Goal: Transaction & Acquisition: Purchase product/service

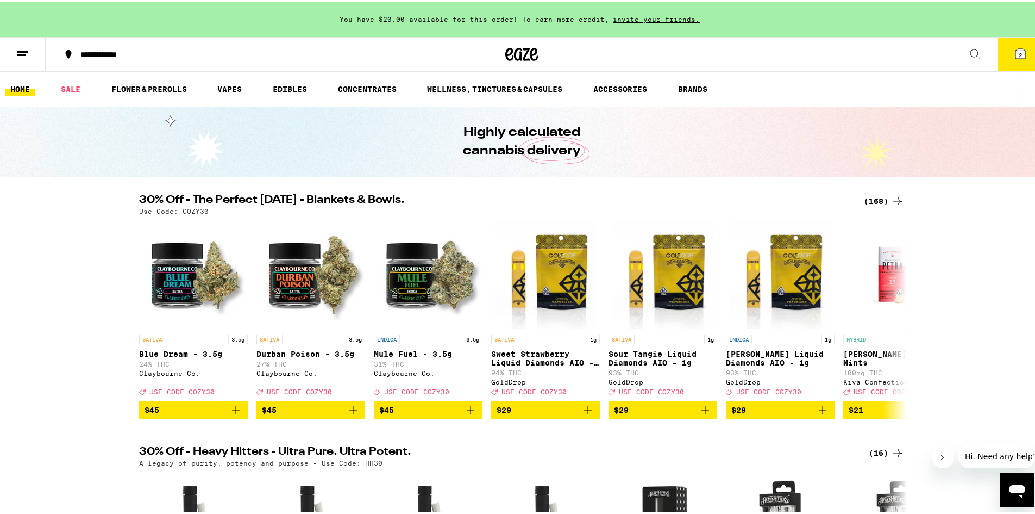
click at [871, 195] on div "(168)" at bounding box center [884, 198] width 40 height 13
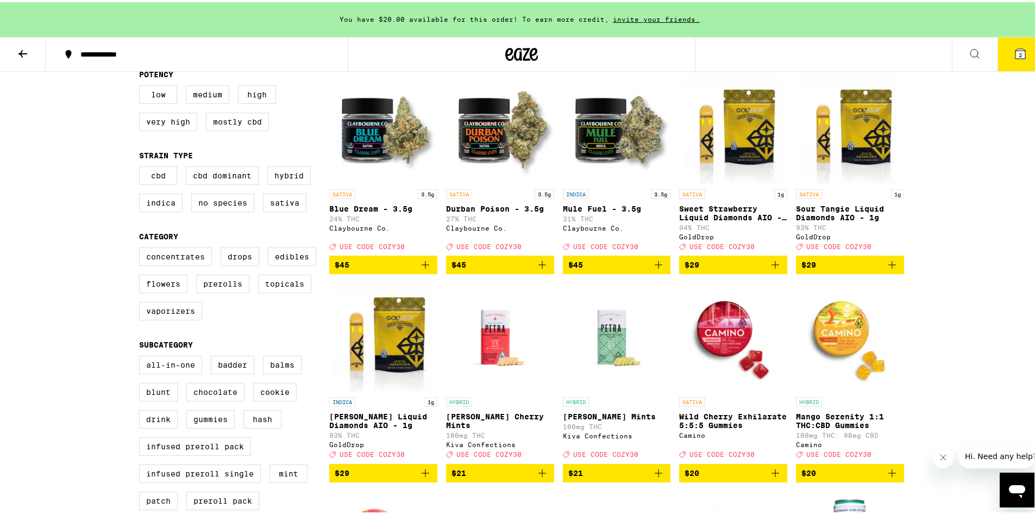
scroll to position [120, 0]
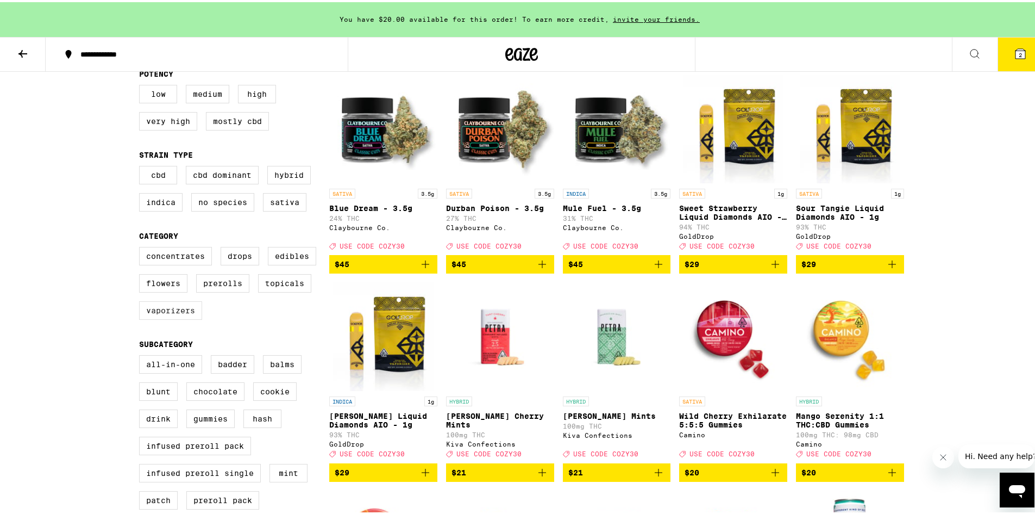
click at [179, 317] on label "Vaporizers" at bounding box center [170, 308] width 63 height 18
click at [142, 247] on input "Vaporizers" at bounding box center [141, 246] width 1 height 1
checkbox input "true"
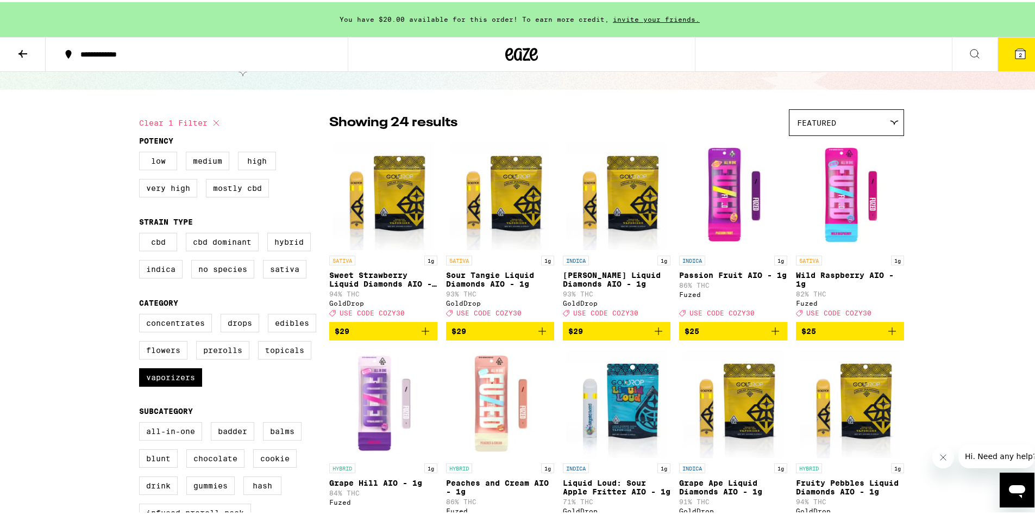
scroll to position [52, 0]
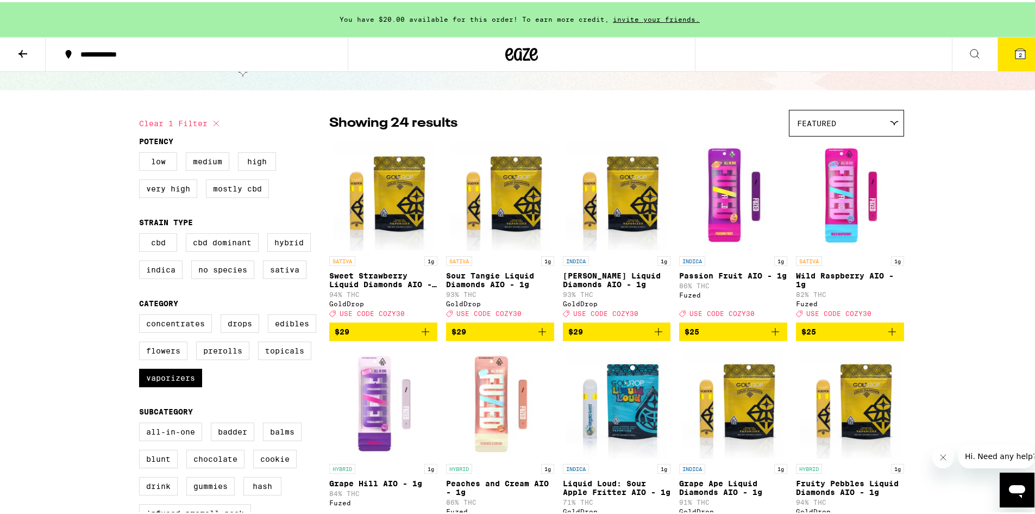
click at [539, 333] on icon "Add to bag" at bounding box center [543, 330] width 8 height 8
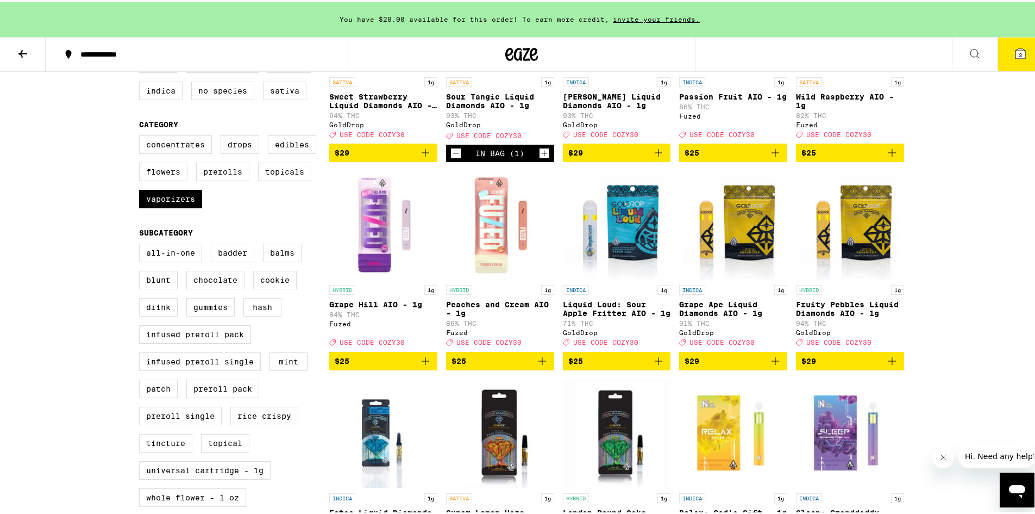
scroll to position [233, 0]
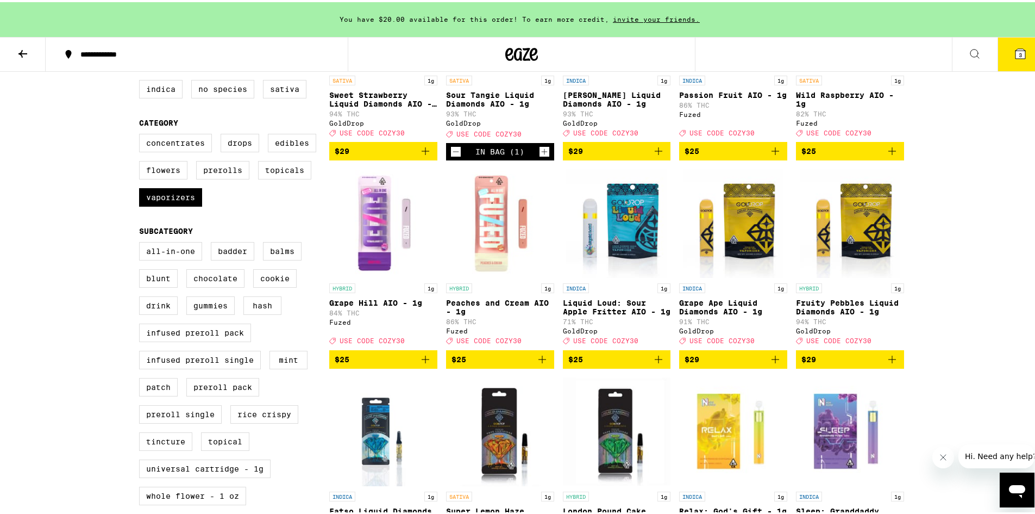
click at [536, 364] on icon "Add to bag" at bounding box center [542, 357] width 13 height 13
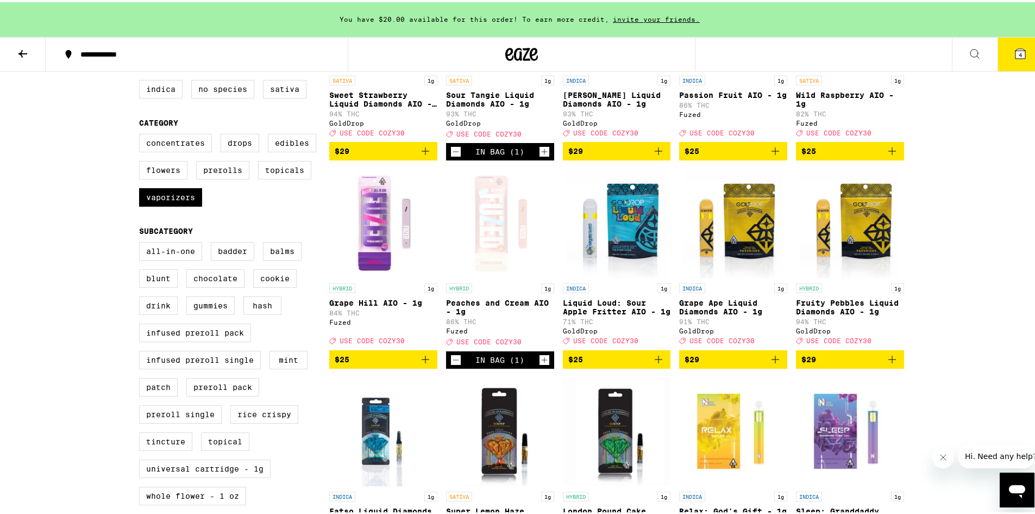
scroll to position [0, 0]
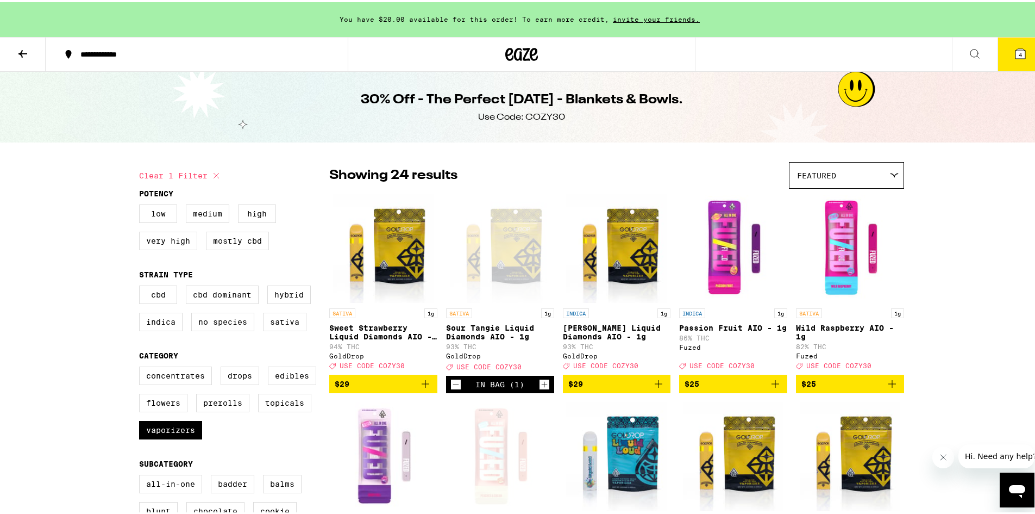
click at [968, 51] on icon at bounding box center [974, 51] width 13 height 13
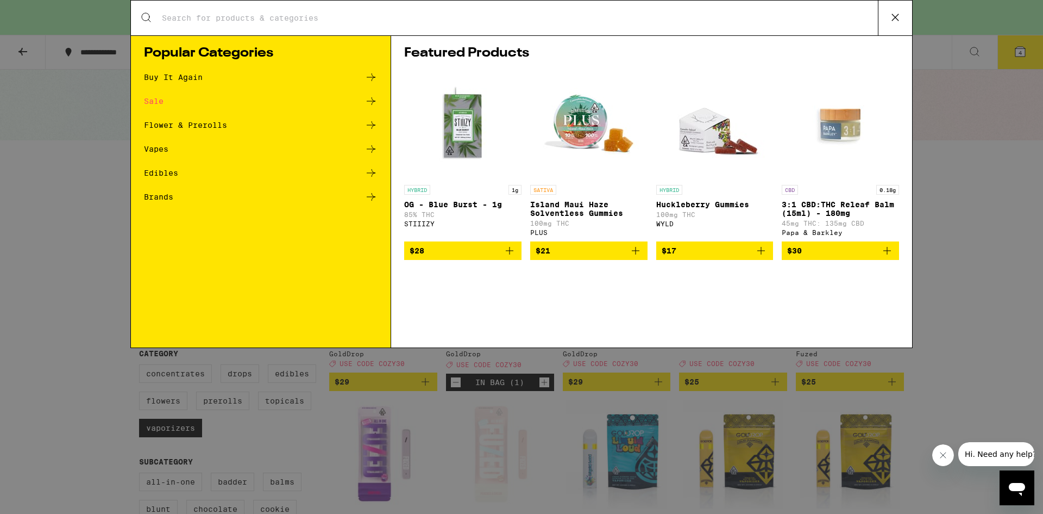
click at [560, 21] on input "Search for Products" at bounding box center [519, 18] width 717 height 10
click at [0, 325] on div "Search for Products Popular Categories Buy It Again Sale Flower & Prerolls Vape…" at bounding box center [521, 257] width 1043 height 514
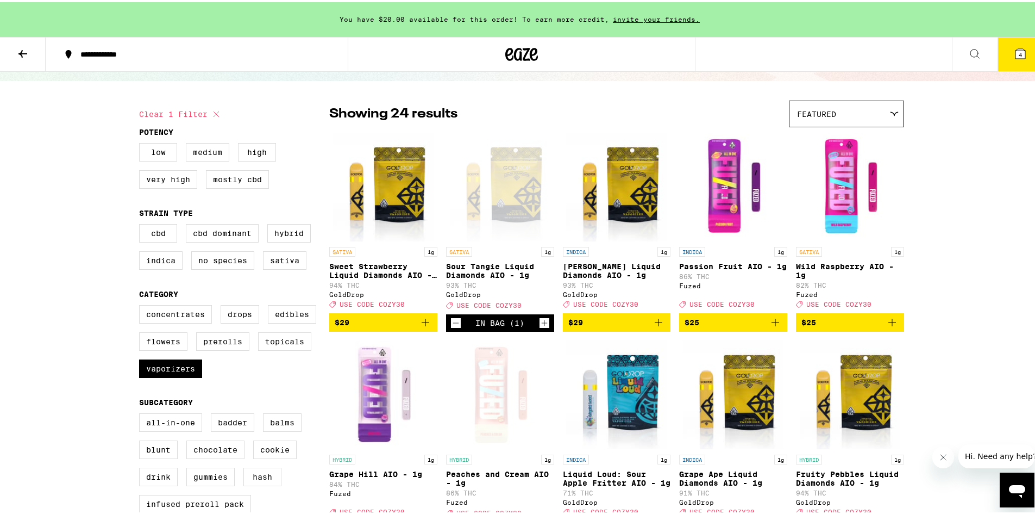
scroll to position [62, 0]
click at [165, 237] on label "CBD" at bounding box center [158, 230] width 38 height 18
click at [142, 223] on input "CBD" at bounding box center [141, 223] width 1 height 1
checkbox input "true"
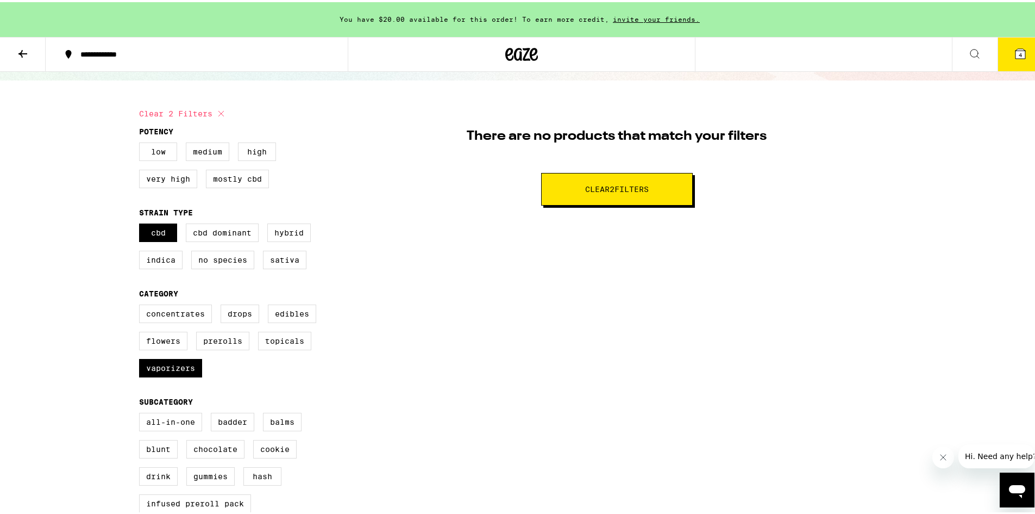
click at [972, 49] on icon at bounding box center [974, 51] width 13 height 13
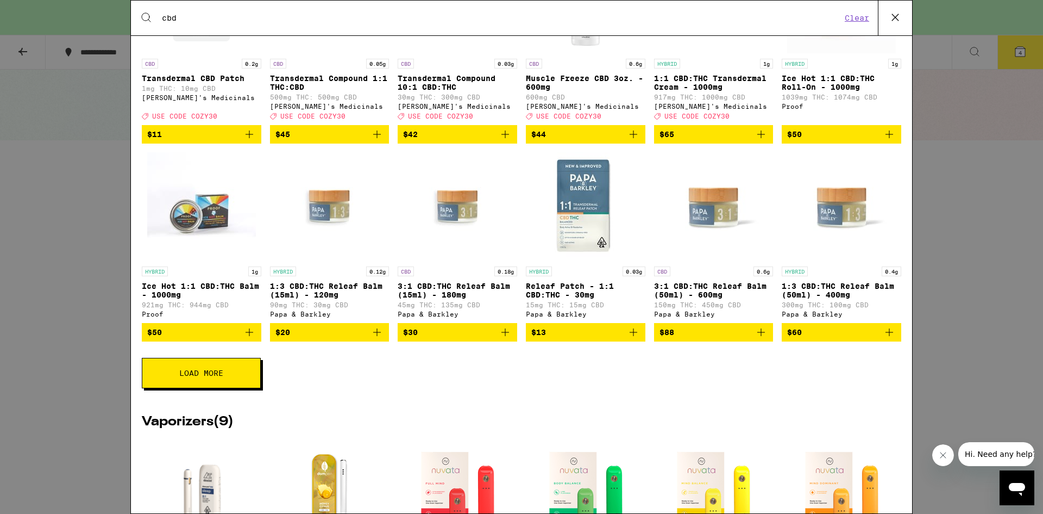
scroll to position [847, 0]
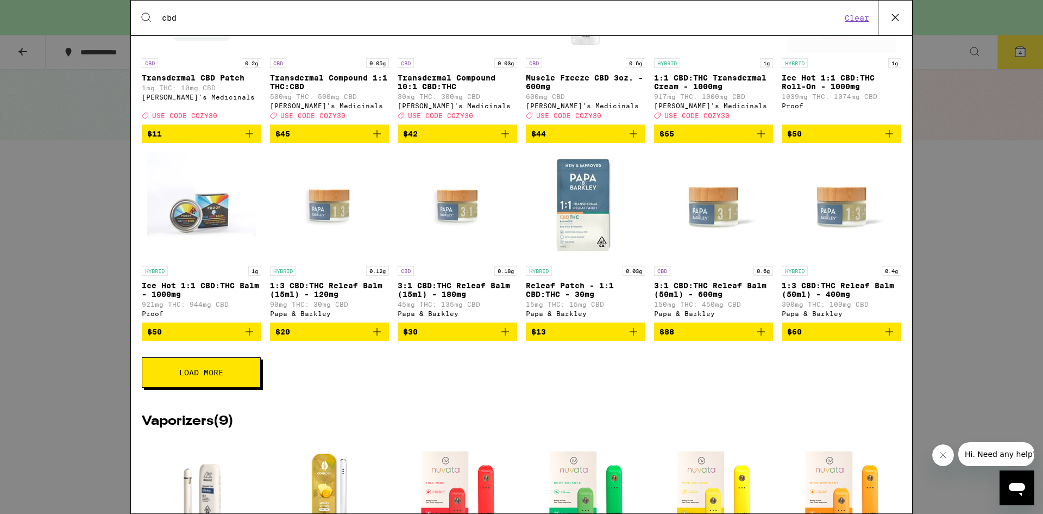
type input "cbd"
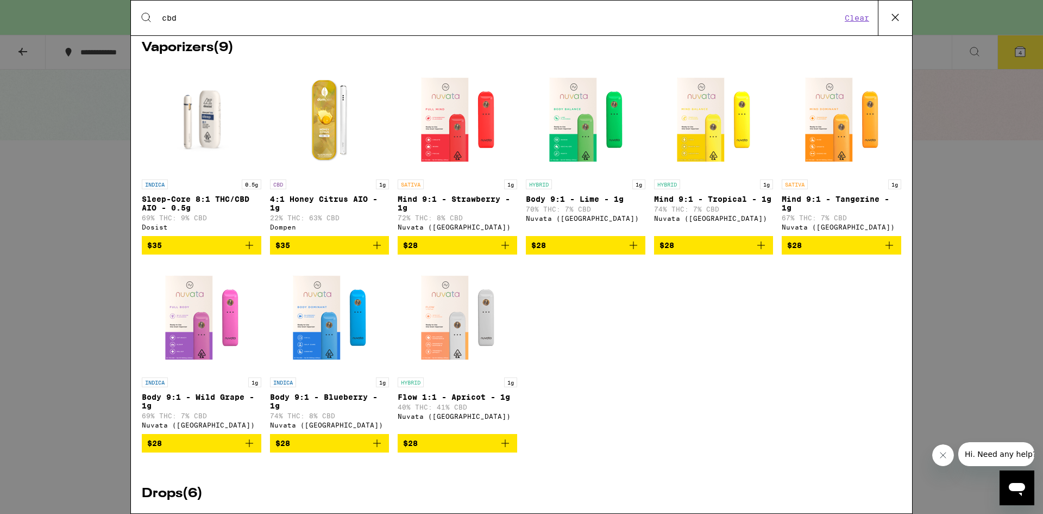
scroll to position [1221, 0]
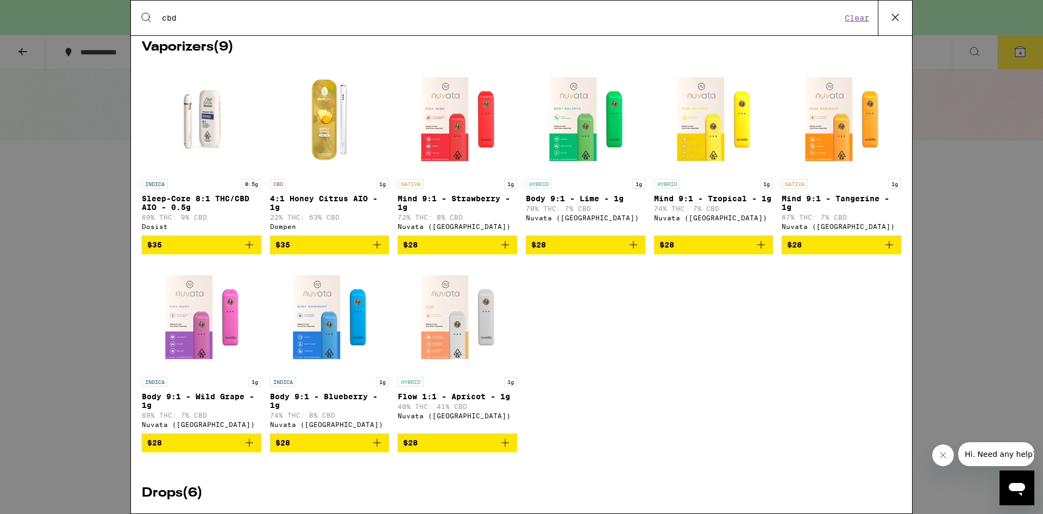
click at [504, 449] on icon "Add to bag" at bounding box center [505, 442] width 13 height 13
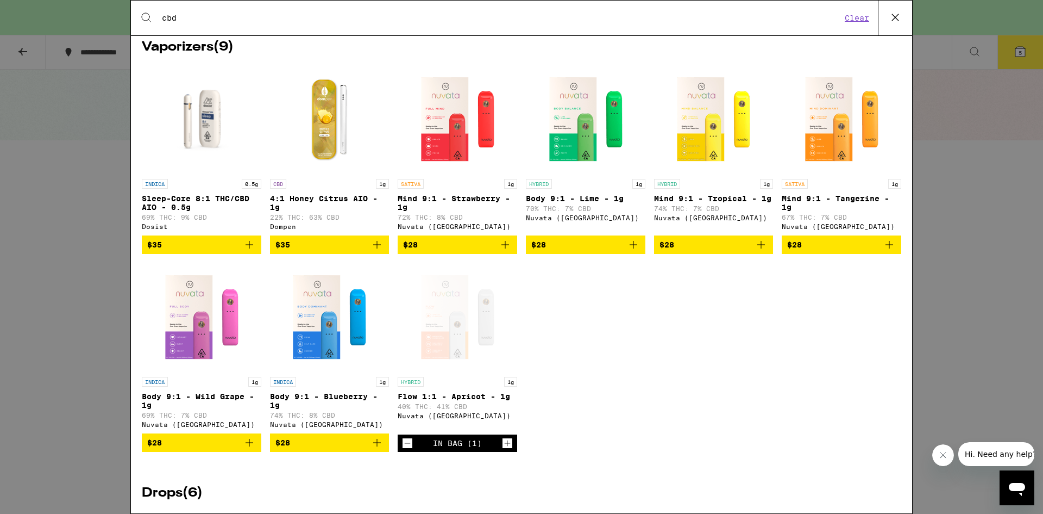
click at [1028, 255] on div "Search for Products cbd Clear 72 results for "cbd" Categories ( 1 ) Wellness, d…" at bounding box center [521, 257] width 1043 height 514
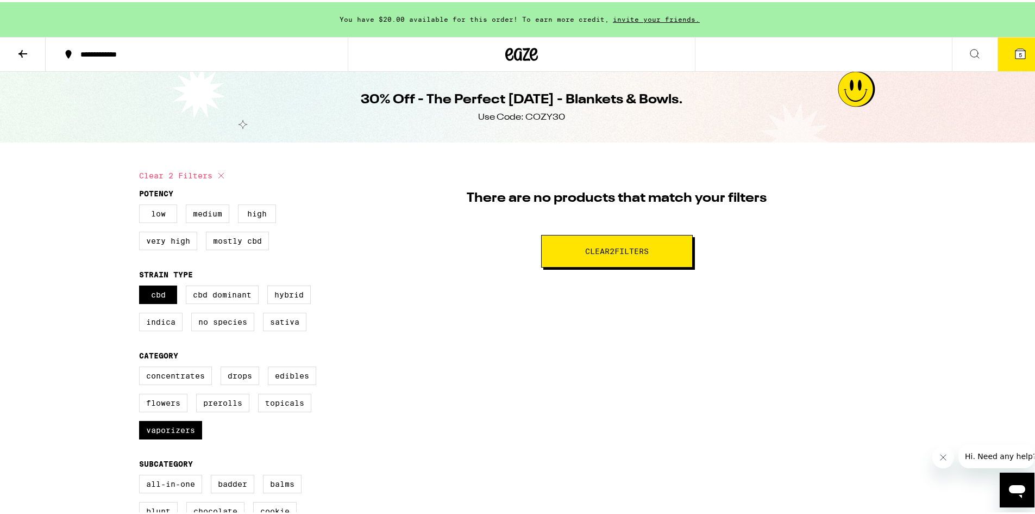
click at [1021, 54] on button "5" at bounding box center [1021, 52] width 46 height 34
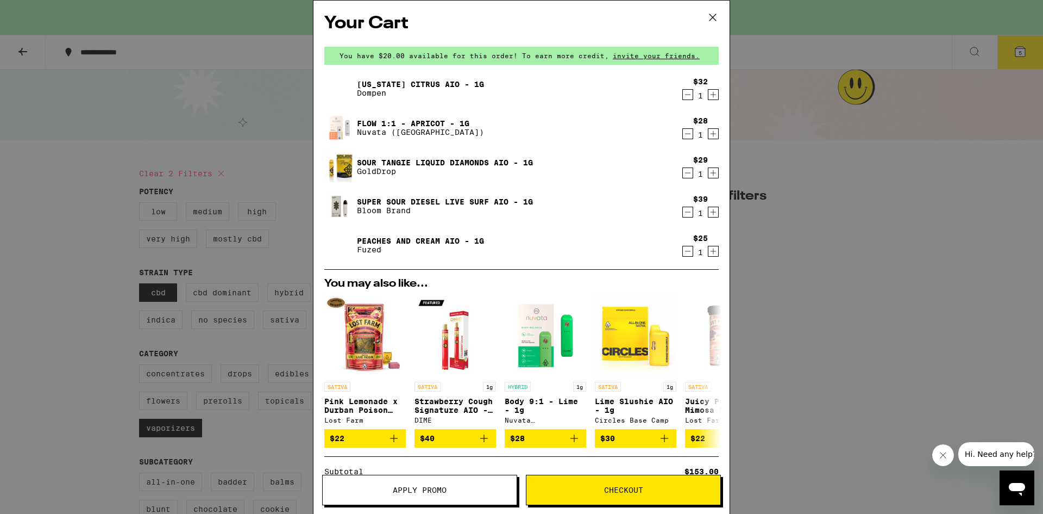
click at [683, 92] on icon "Decrement" at bounding box center [688, 94] width 10 height 13
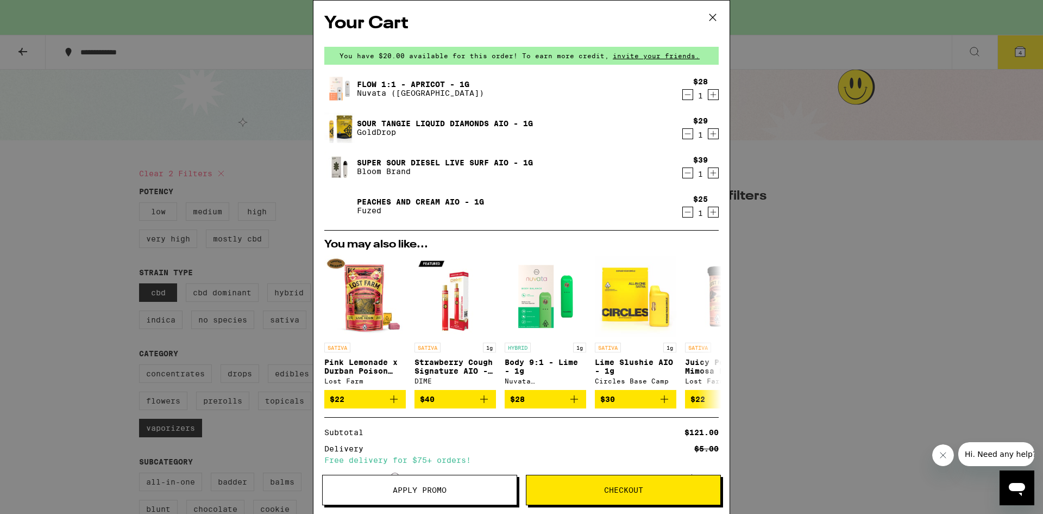
click at [683, 132] on icon "Decrement" at bounding box center [688, 133] width 10 height 13
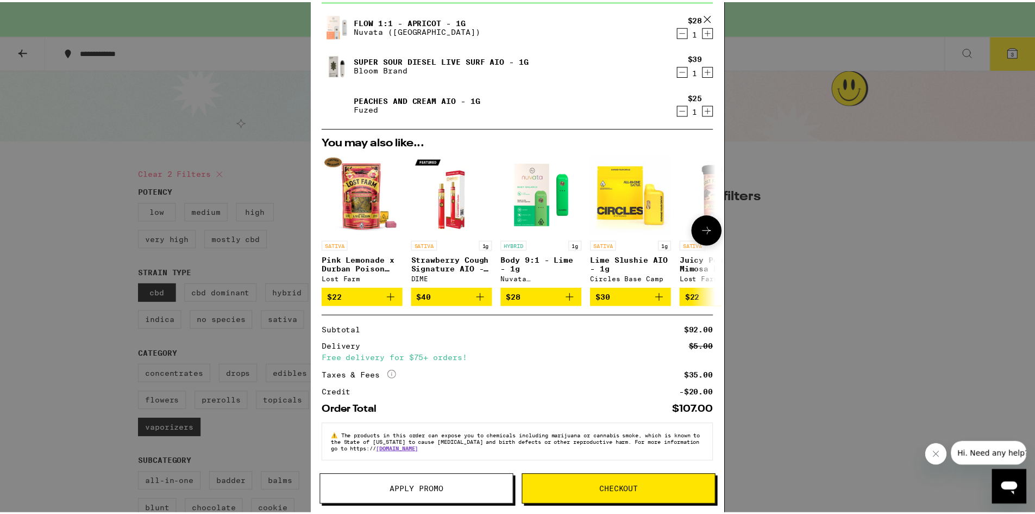
scroll to position [70, 0]
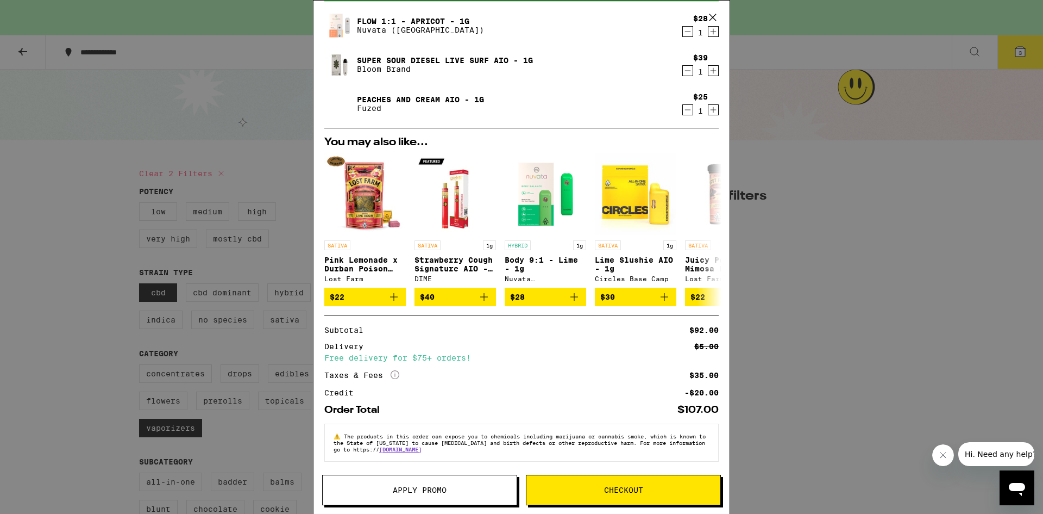
click at [483, 497] on button "Apply Promo" at bounding box center [419, 489] width 195 height 30
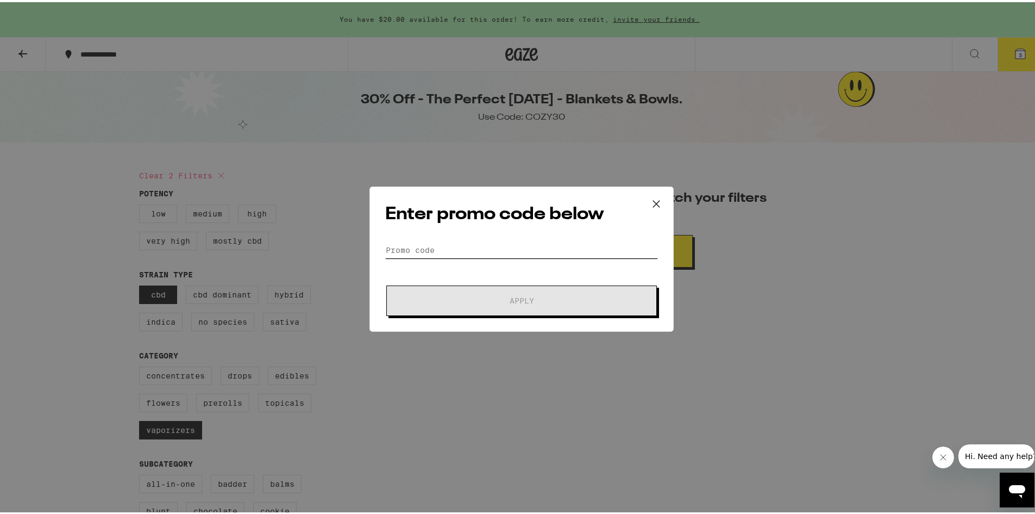
click at [471, 255] on input "Promo Code" at bounding box center [521, 248] width 273 height 16
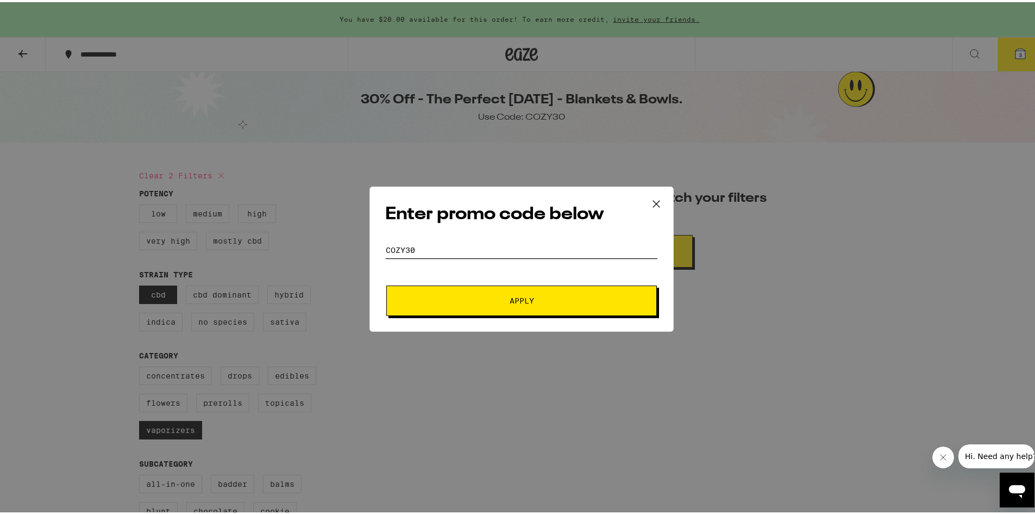
type input "COZY30"
click at [462, 296] on span "Apply" at bounding box center [522, 299] width 196 height 8
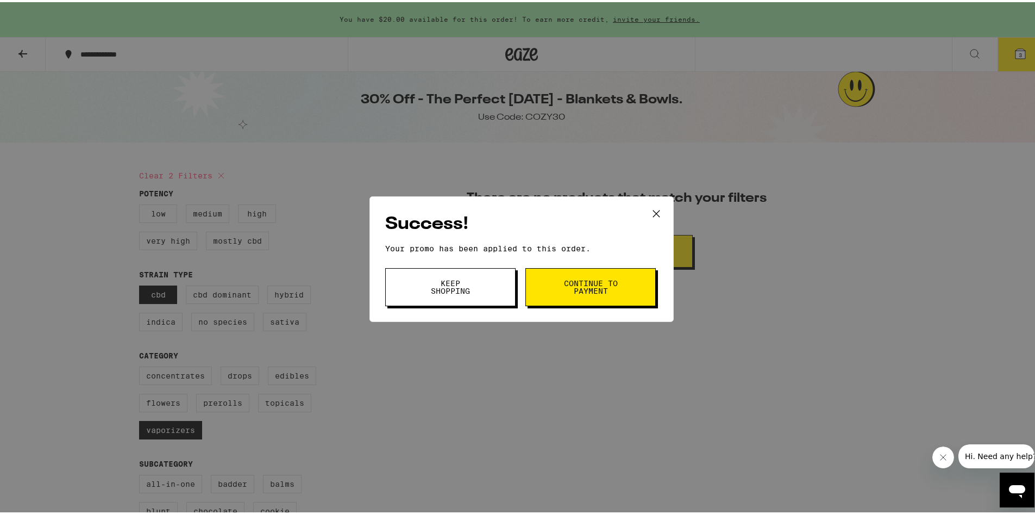
click at [563, 277] on span "Continue to payment" at bounding box center [590, 284] width 55 height 15
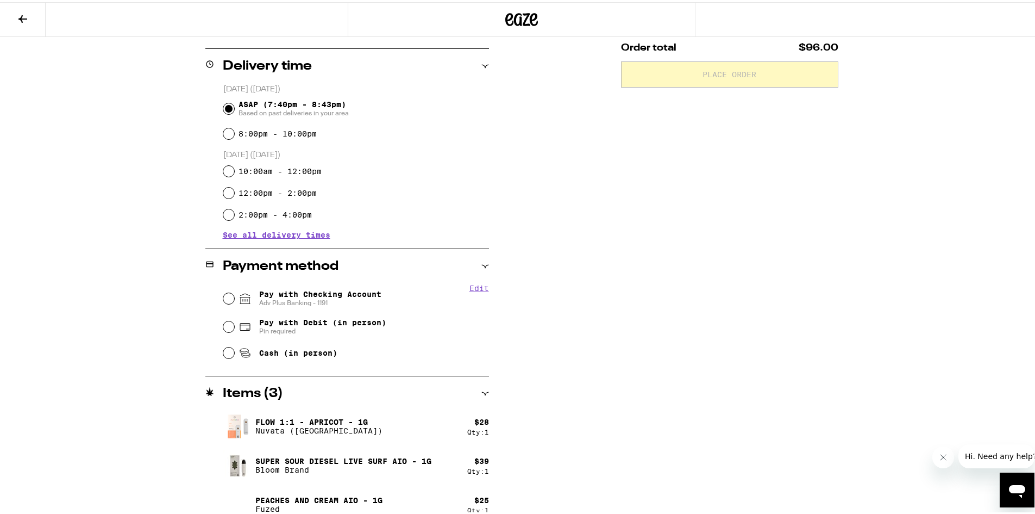
scroll to position [269, 0]
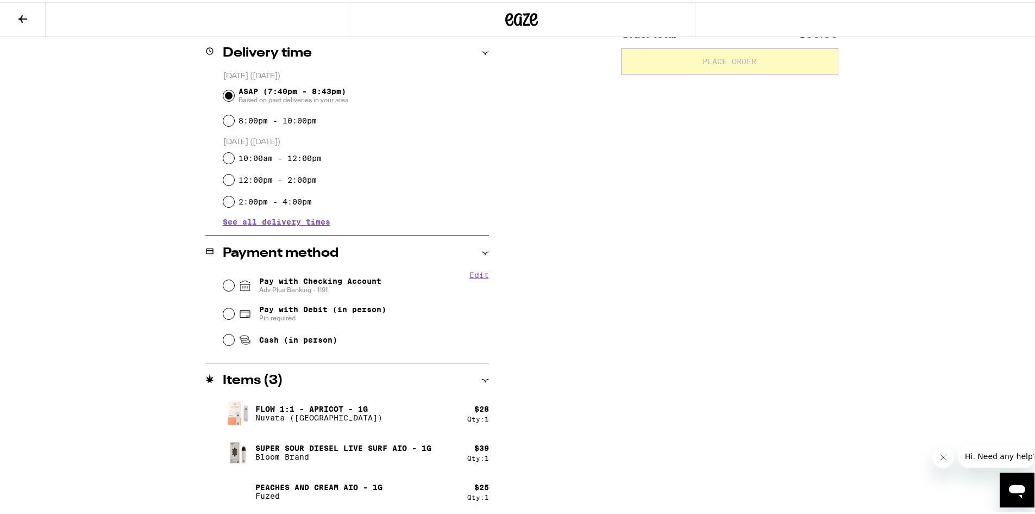
click at [364, 284] on span "Pay with Checking Account Adv Plus Banking - 1191" at bounding box center [320, 282] width 122 height 17
click at [234, 284] on input "Pay with Checking Account Adv Plus Banking - 1191" at bounding box center [228, 283] width 11 height 11
radio input "true"
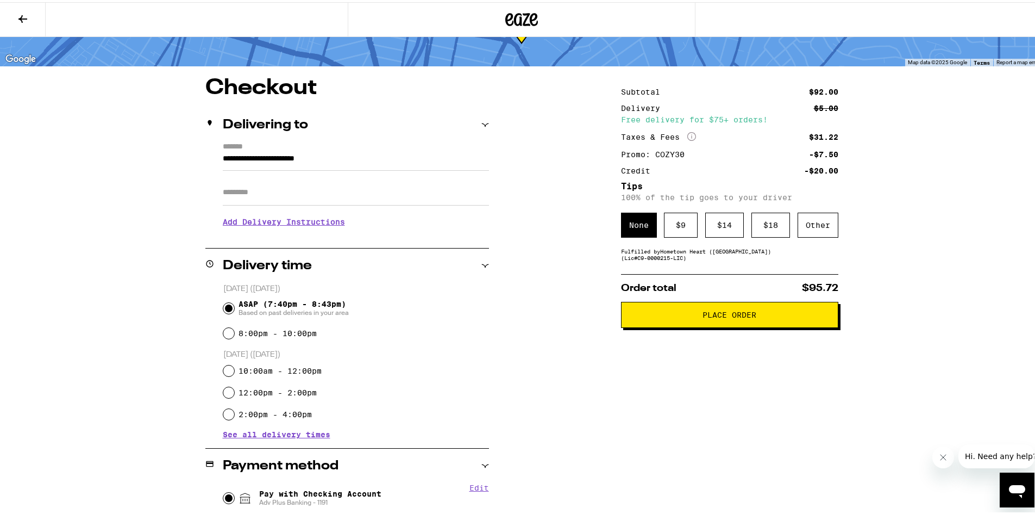
scroll to position [56, 0]
click at [668, 232] on div "$ 9" at bounding box center [681, 223] width 34 height 25
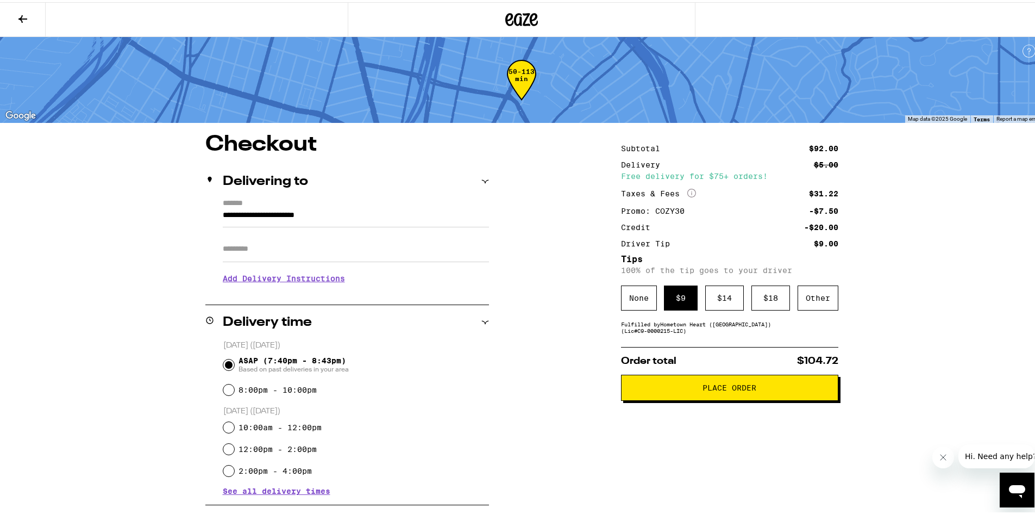
scroll to position [304, 0]
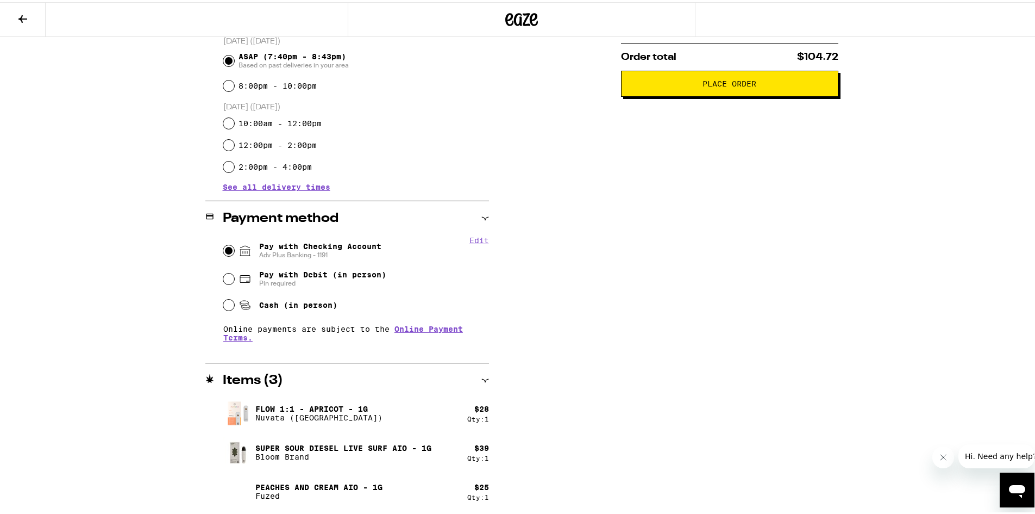
click at [698, 85] on span "Place Order" at bounding box center [729, 82] width 199 height 8
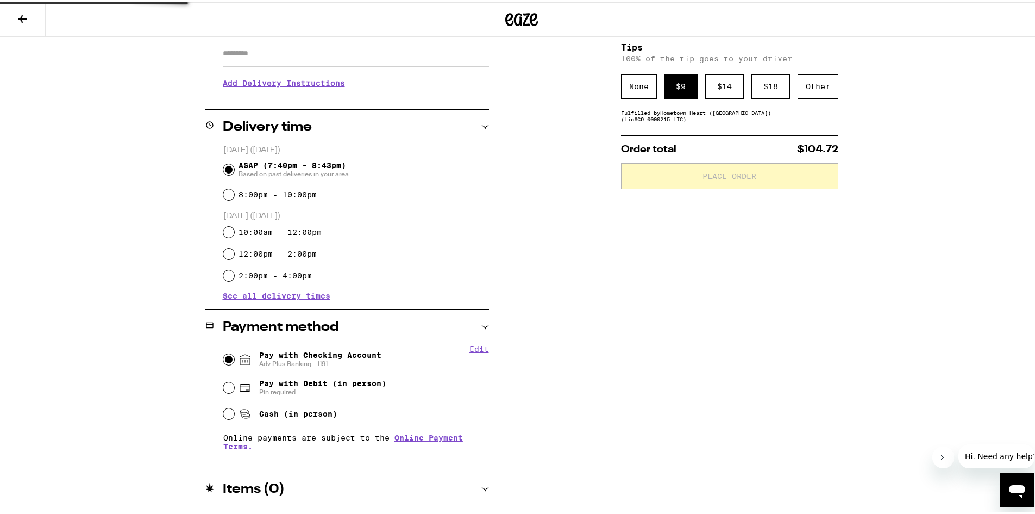
scroll to position [282, 0]
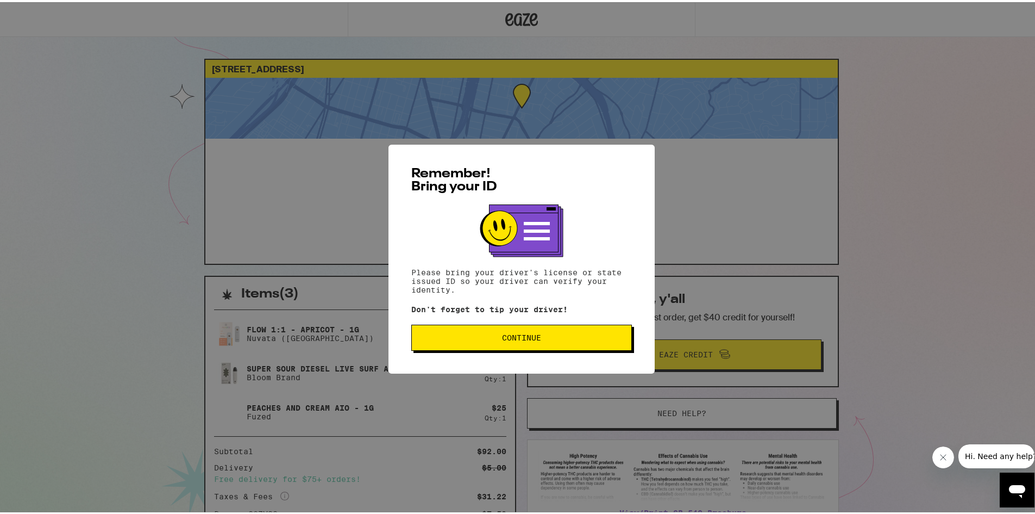
click at [472, 339] on span "Continue" at bounding box center [522, 335] width 202 height 8
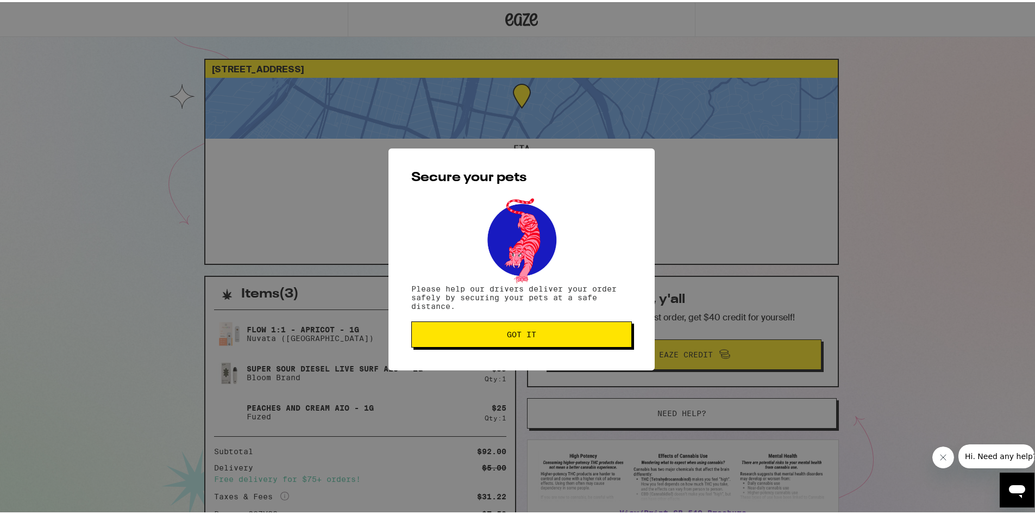
click at [99, 132] on div "Secure your pets Please help our drivers deliver your order safely by securing …" at bounding box center [521, 257] width 1043 height 514
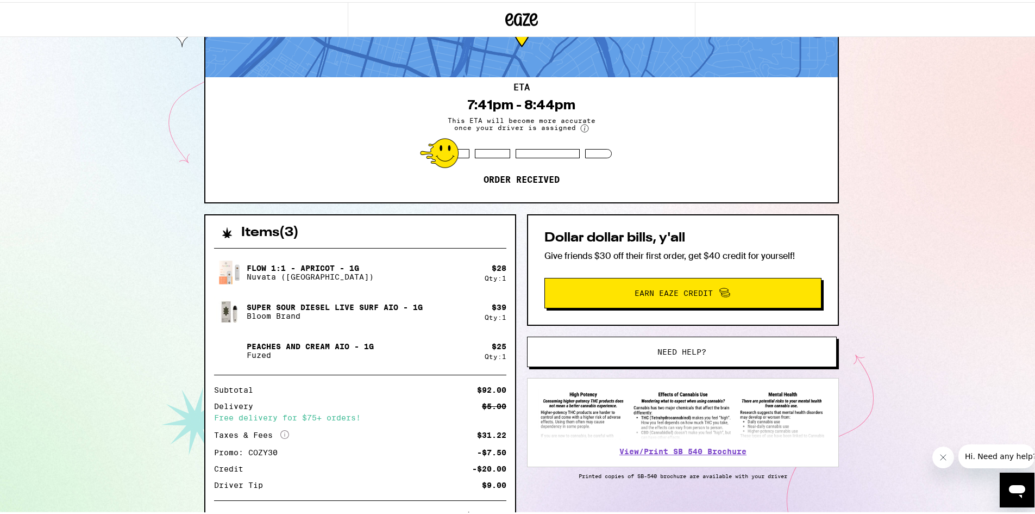
scroll to position [62, 0]
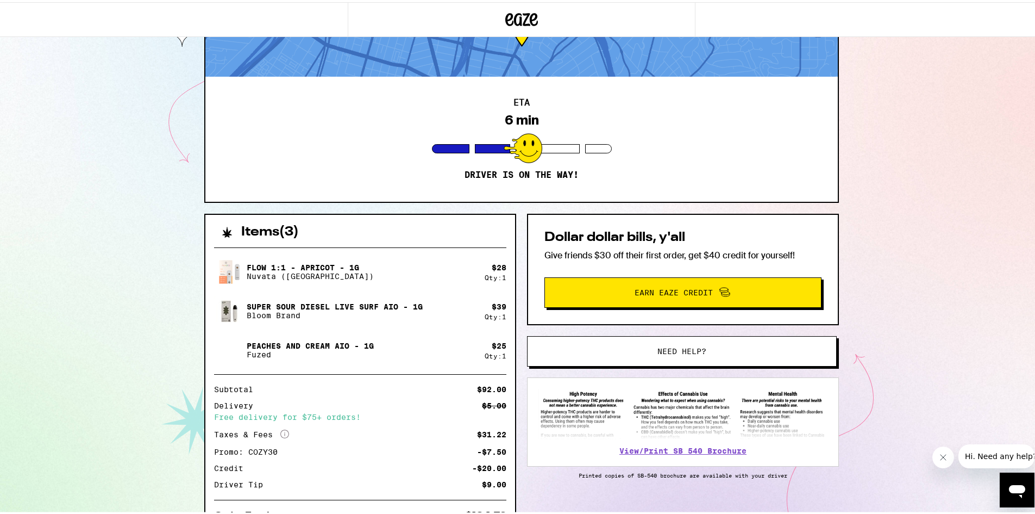
click at [157, 190] on div "[STREET_ADDRESS] ETA 6 min Driver is on the way! Items ( 3 ) Flow 1:1 - Apricot…" at bounding box center [521, 255] width 1043 height 634
click at [140, 356] on div "[STREET_ADDRESS] ETA 6 min Driver is on the way! Items ( 3 ) Flow 1:1 - Apricot…" at bounding box center [521, 255] width 1043 height 634
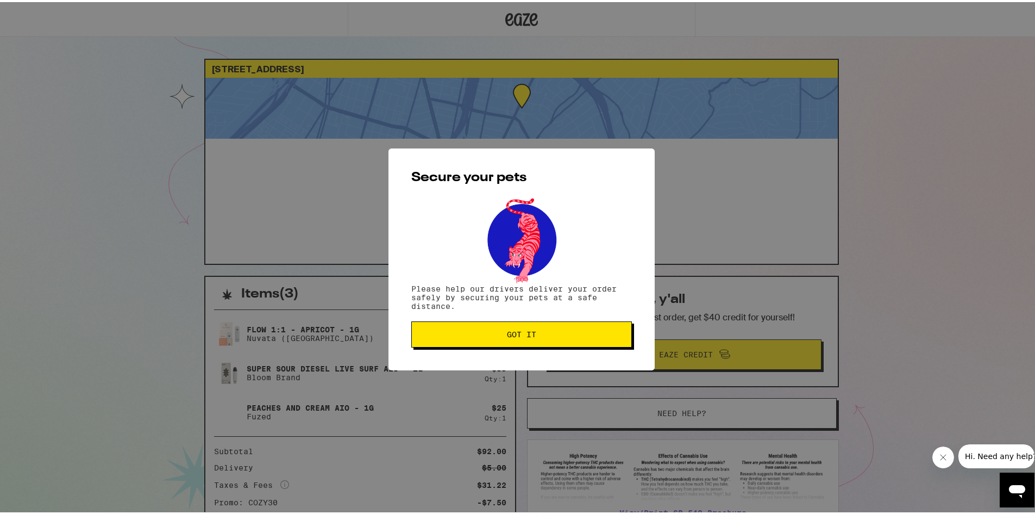
click at [485, 335] on span "Got it" at bounding box center [522, 332] width 202 height 8
